Goal: Transaction & Acquisition: Purchase product/service

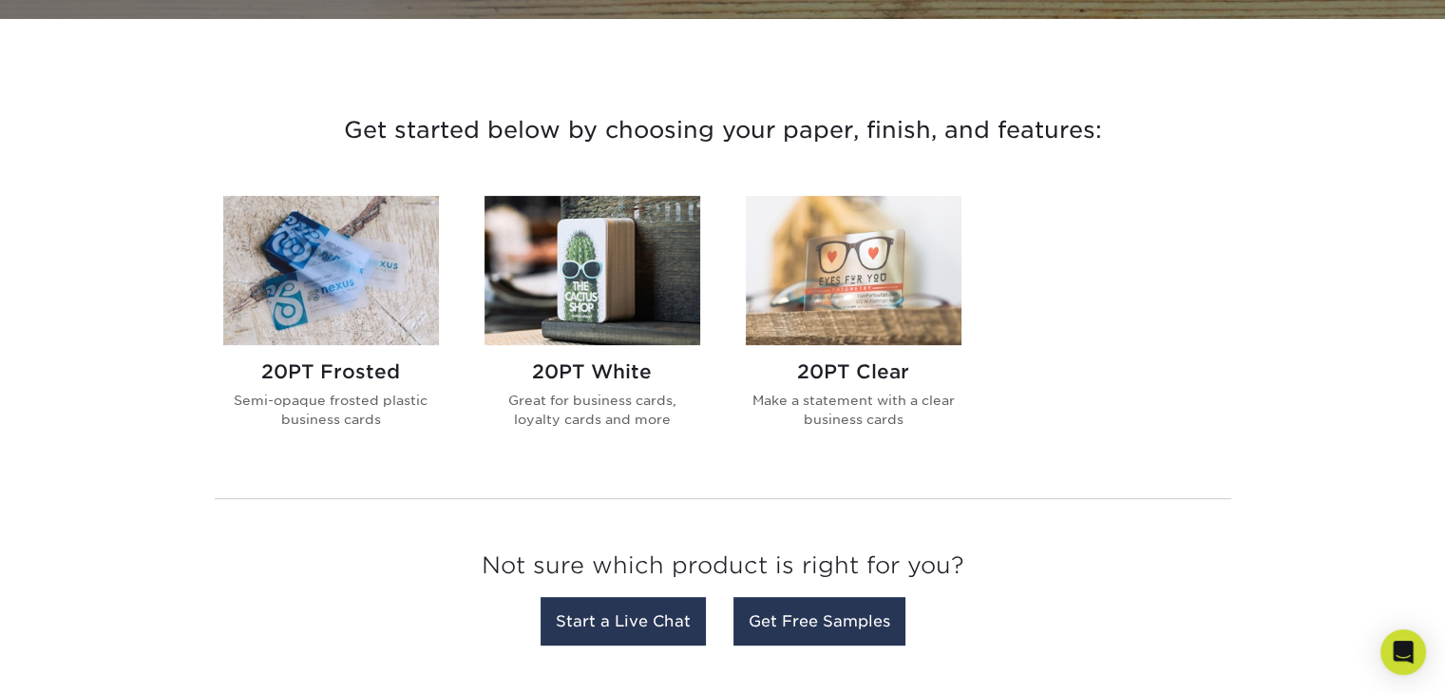
scroll to position [570, 0]
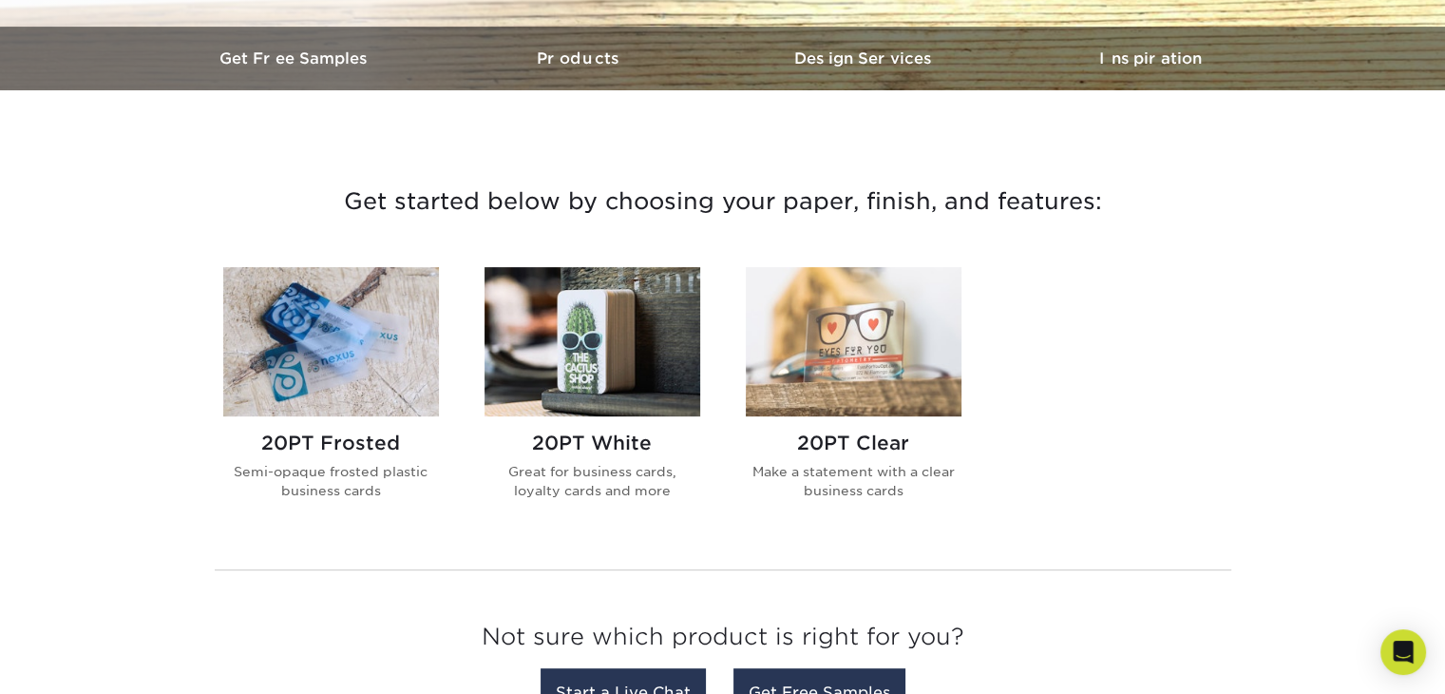
click at [855, 347] on img at bounding box center [854, 341] width 216 height 149
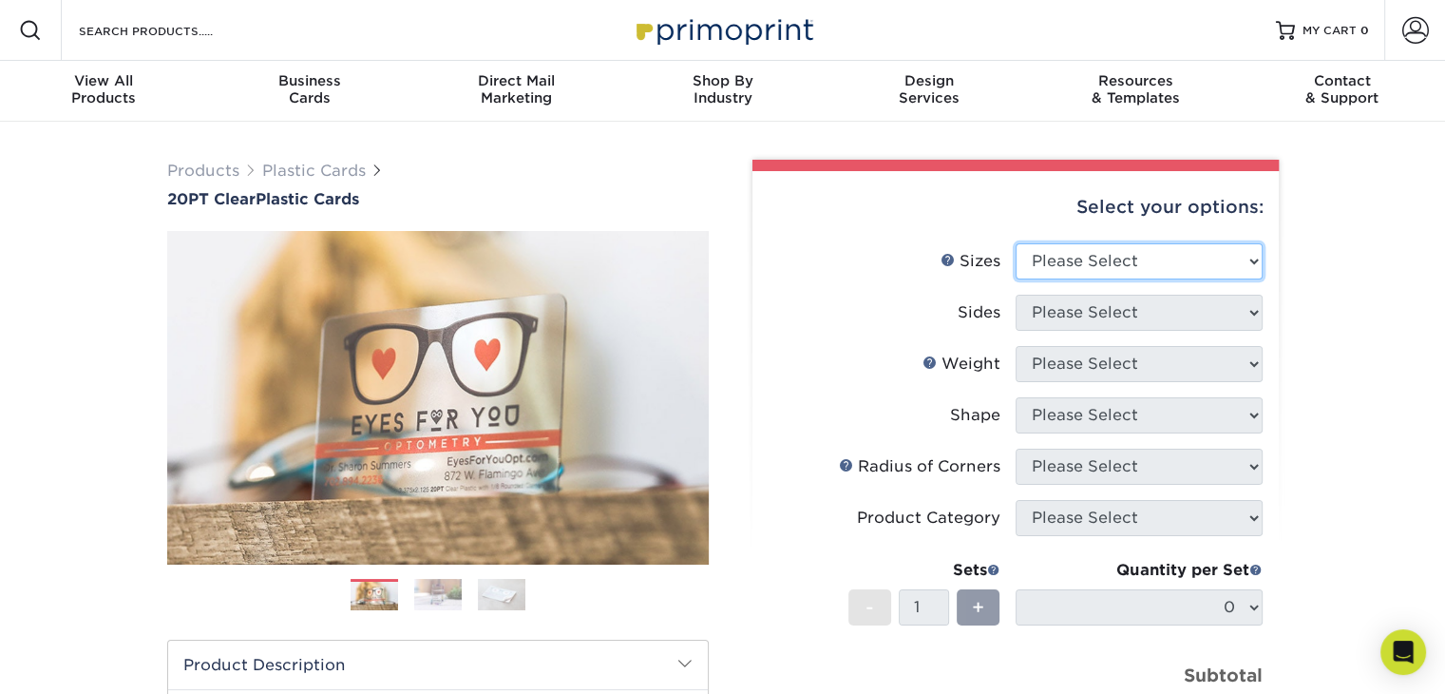
click at [1253, 258] on select "Please Select 2" x 3.5" 2.12" x 3.375" 2.5" x 2.5"" at bounding box center [1139, 261] width 247 height 36
select select "2.00x3.50"
click at [1016, 243] on select "Please Select 2" x 3.5" 2.12" x 3.375" 2.5" x 2.5"" at bounding box center [1139, 261] width 247 height 36
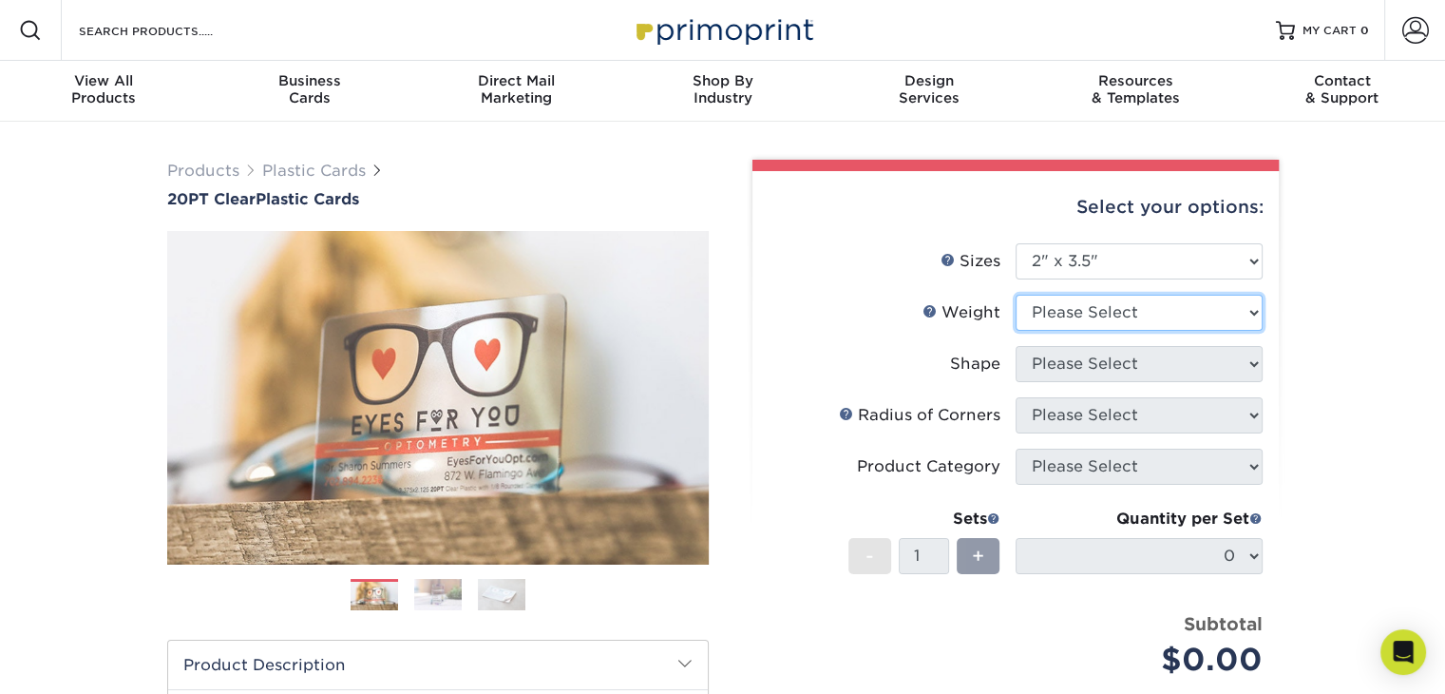
click at [1248, 314] on select "Please Select 20PT Clear Plastic 20PT Clear Plastic" at bounding box center [1139, 313] width 247 height 36
select select "20PT Clear Plastic"
click at [1016, 295] on select "Please Select 20PT Clear Plastic 20PT Clear Plastic" at bounding box center [1139, 313] width 247 height 36
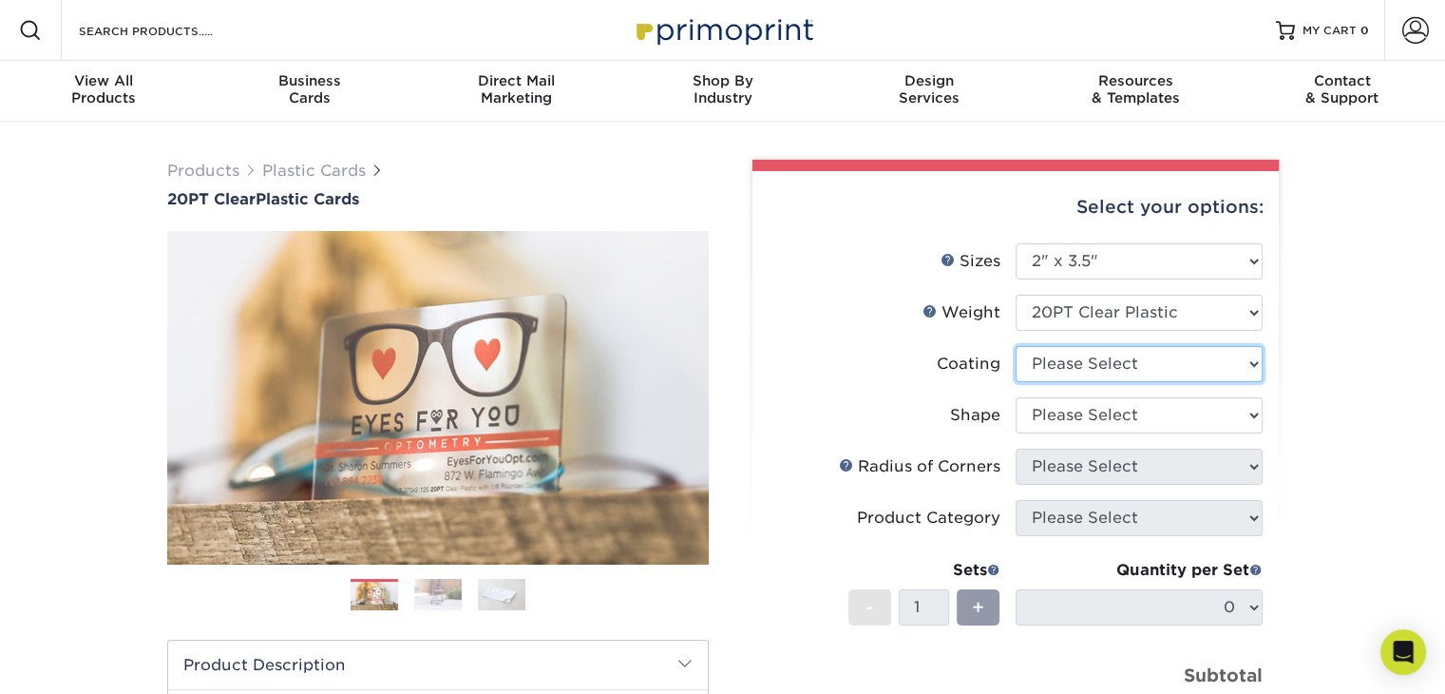
click at [1257, 360] on select at bounding box center [1139, 364] width 247 height 36
select select "3e7618de-abca-4bda-9f97-8b9129e913d8"
click at [1016, 346] on select at bounding box center [1139, 364] width 247 height 36
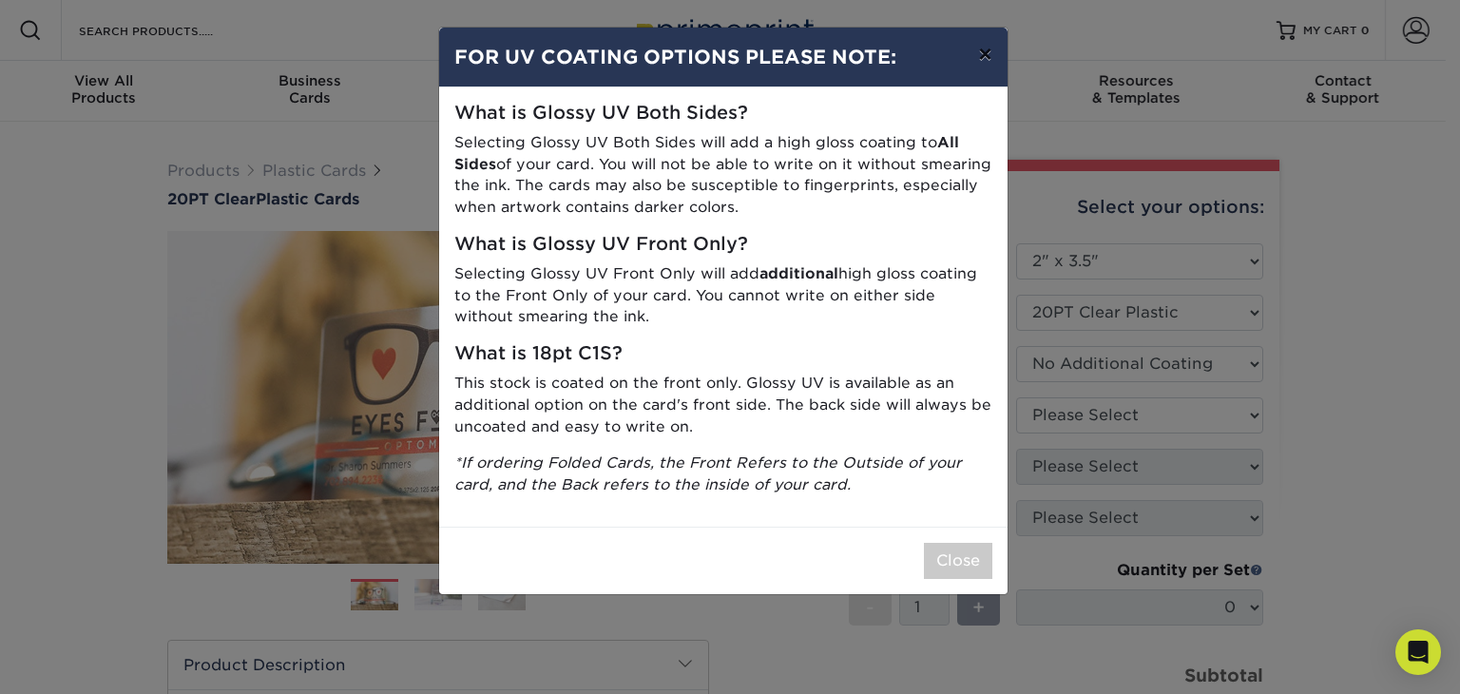
click at [987, 56] on button "×" at bounding box center [985, 54] width 44 height 53
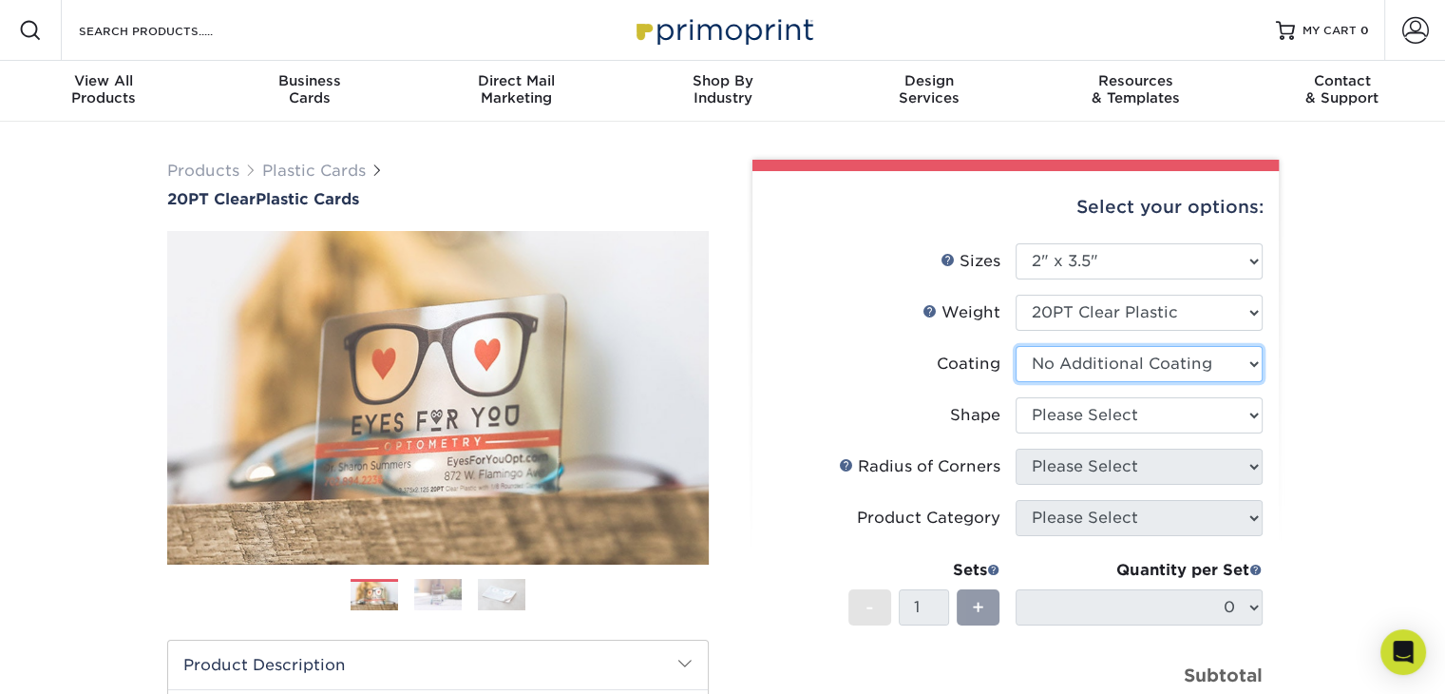
click at [1257, 366] on select at bounding box center [1139, 364] width 247 height 36
click at [1016, 346] on select at bounding box center [1139, 364] width 247 height 36
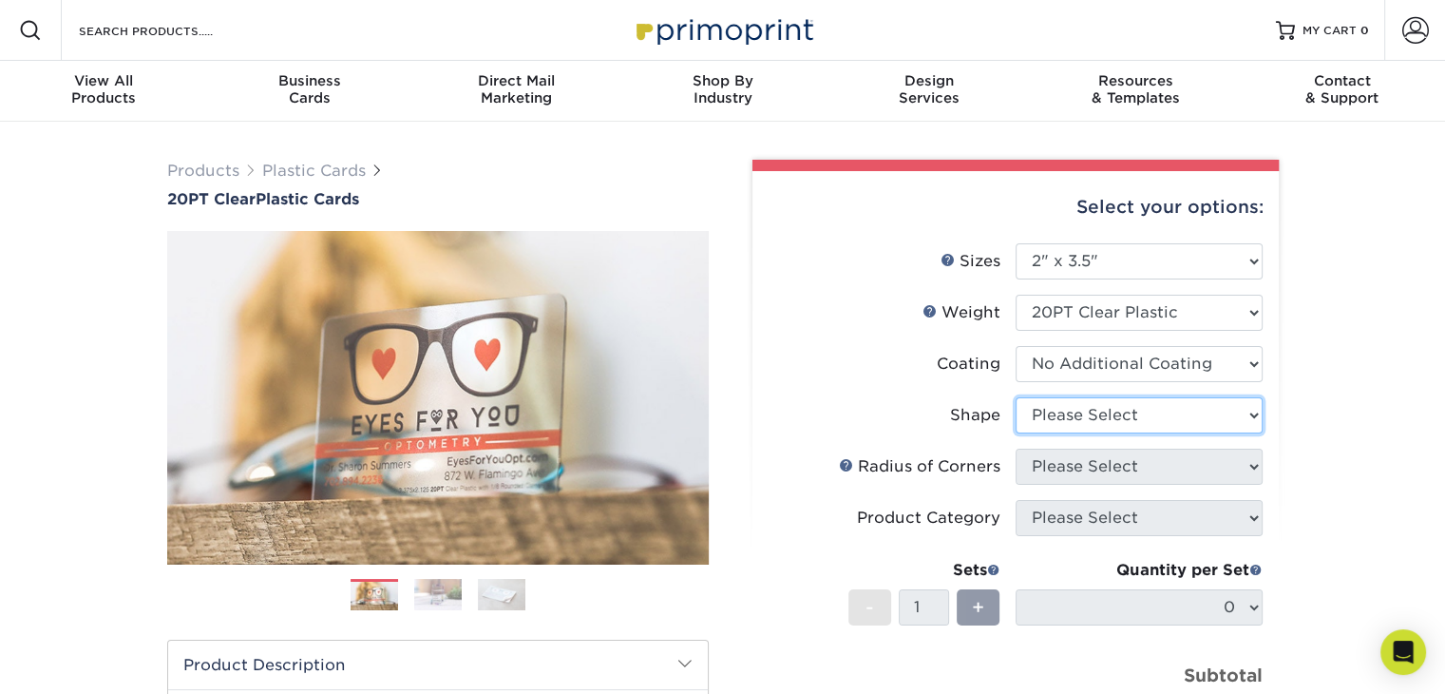
click at [1255, 411] on select "Please Select Standard Oval" at bounding box center [1139, 415] width 247 height 36
select select "standard"
click at [1016, 397] on select "Please Select Standard Oval" at bounding box center [1139, 415] width 247 height 36
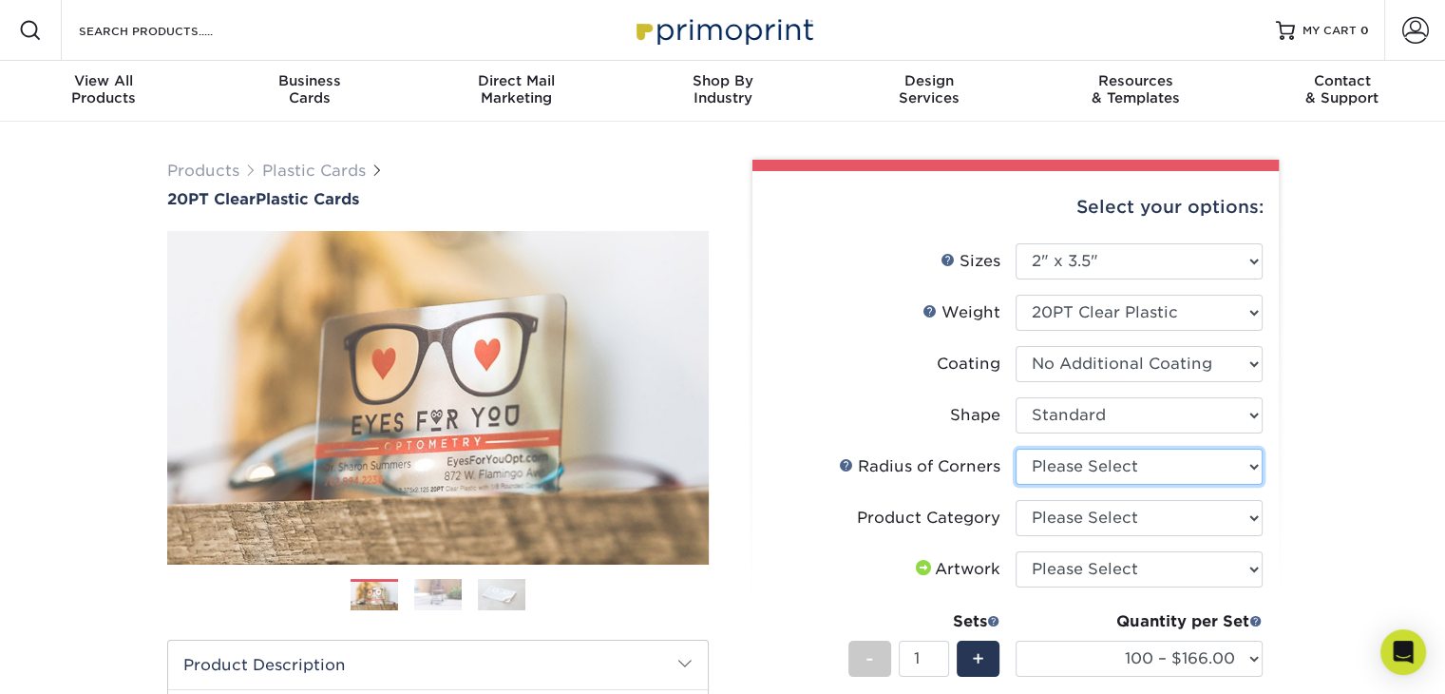
click at [1253, 465] on select "Please Select Rounded 1/8" Rounded 1/4"" at bounding box center [1139, 467] width 247 height 36
select select "589680c7-ee9a-431b-9d12-d7aeb1386a97"
click at [1016, 449] on select "Please Select Rounded 1/8" Rounded 1/4"" at bounding box center [1139, 467] width 247 height 36
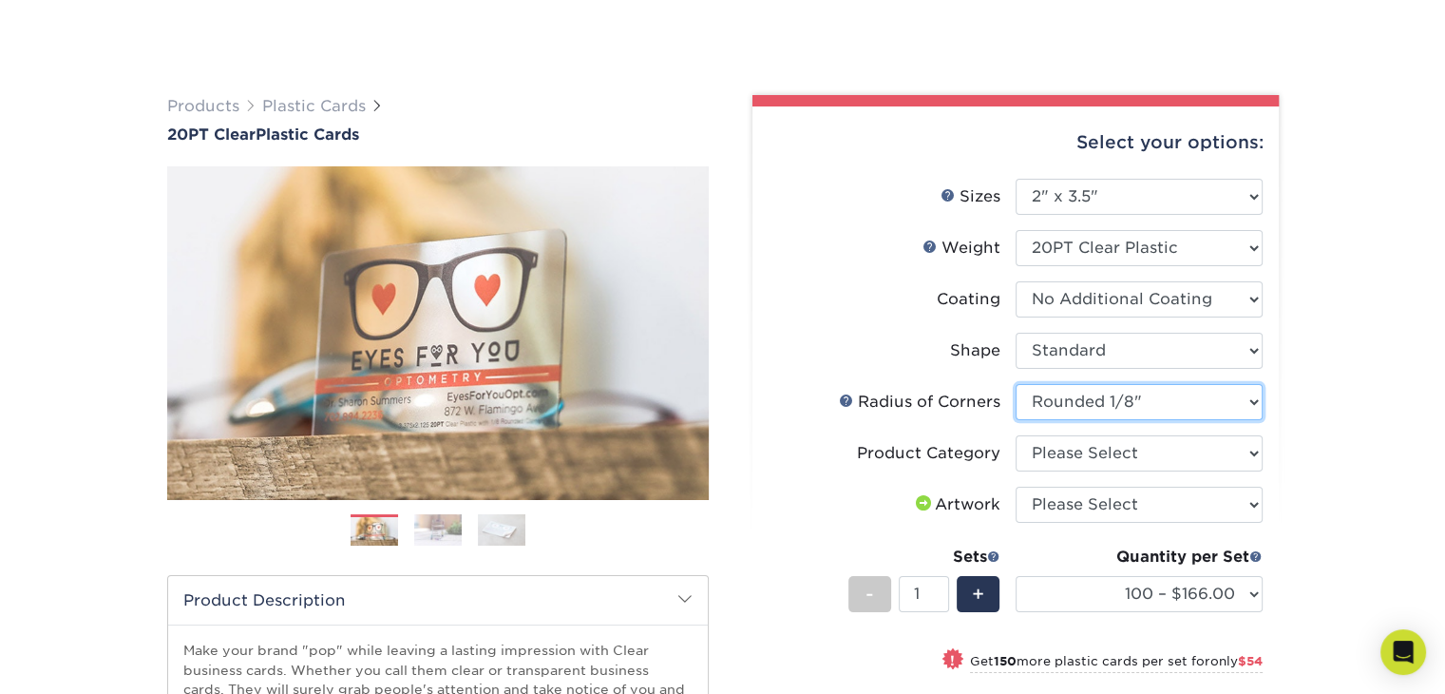
scroll to position [190, 0]
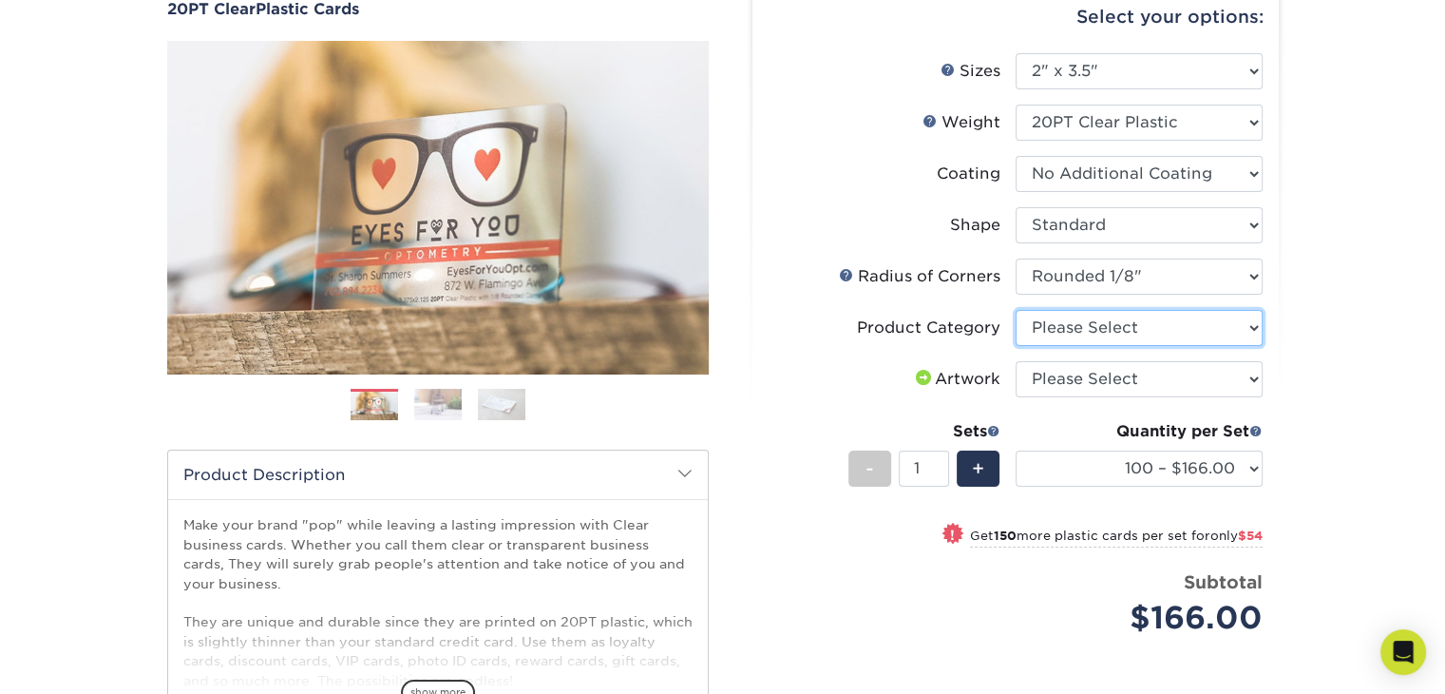
click at [1254, 324] on select "Please Select Business Cards" at bounding box center [1139, 328] width 247 height 36
select select "3b5148f1-0588-4f88-a218-97bcfdce65c1"
click at [1016, 310] on select "Please Select Business Cards" at bounding box center [1139, 328] width 247 height 36
click at [1255, 381] on select "Please Select I will upload files I need a design - $100" at bounding box center [1139, 379] width 247 height 36
select select "upload"
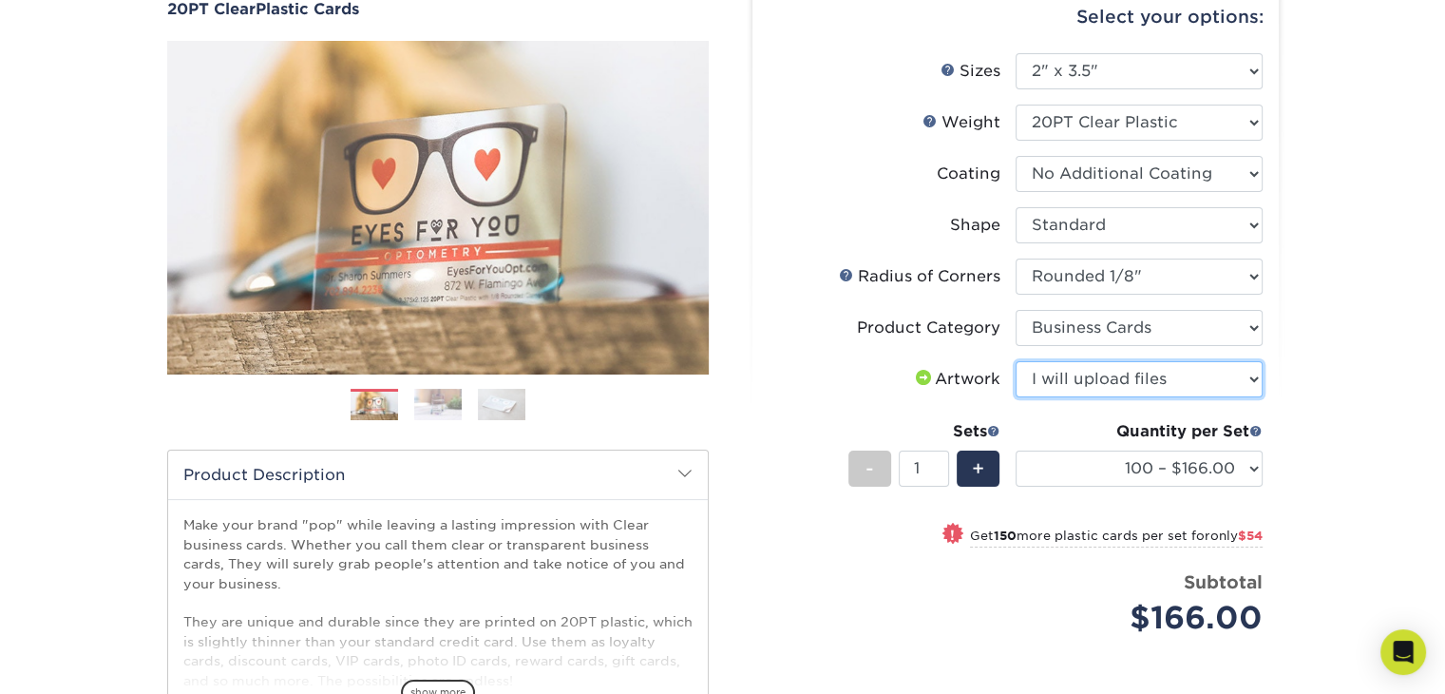
click at [1016, 361] on select "Please Select I will upload files I need a design - $100" at bounding box center [1139, 379] width 247 height 36
